Goal: Information Seeking & Learning: Learn about a topic

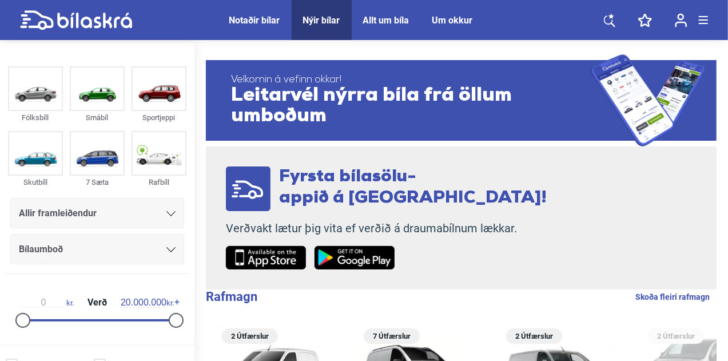
click at [111, 221] on div "Allir framleiðendur" at bounding box center [97, 213] width 174 height 30
click at [166, 213] on icon at bounding box center [170, 213] width 9 height 5
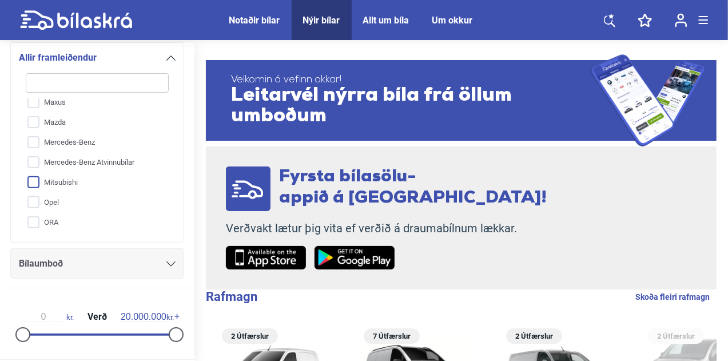
scroll to position [263, 0]
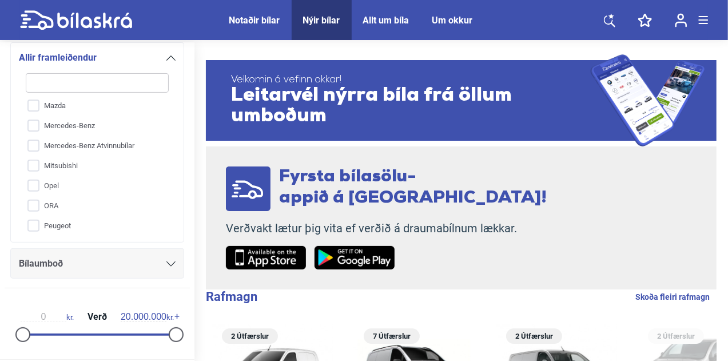
click at [82, 88] on input "search" at bounding box center [97, 82] width 143 height 19
type input "n"
checkbox input "false"
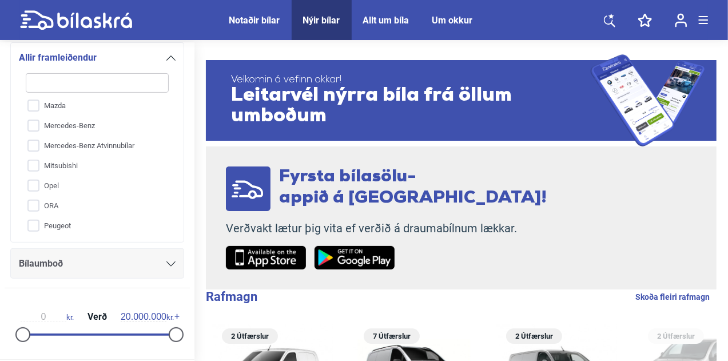
checkbox input "false"
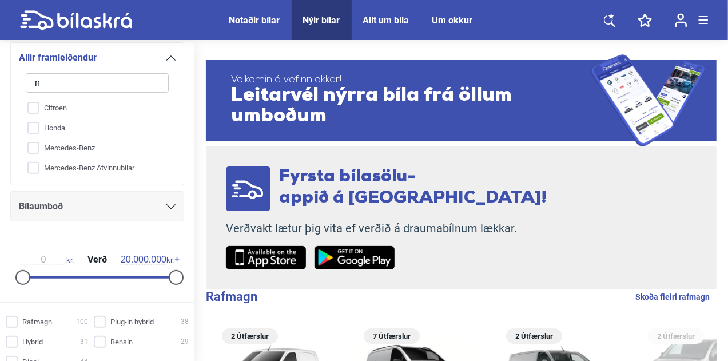
scroll to position [0, 0]
type input "ni"
checkbox input "false"
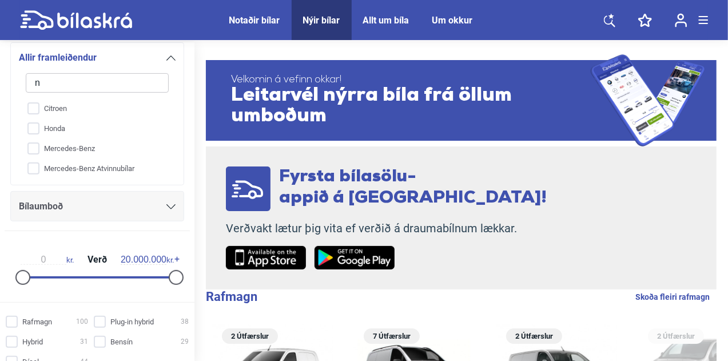
checkbox input "false"
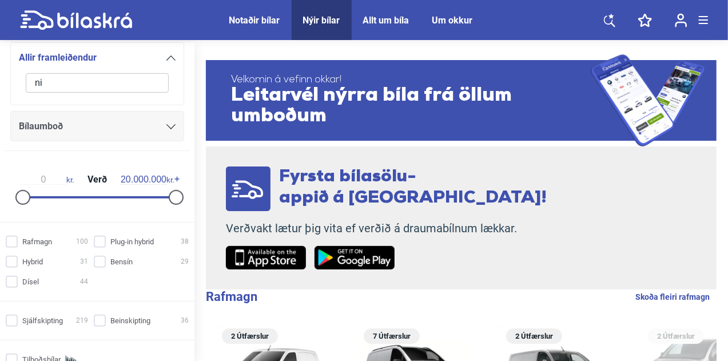
type input "n"
checkbox input "false"
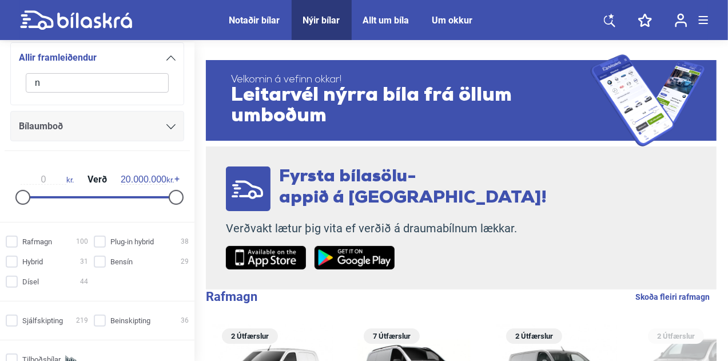
checkbox input "false"
